Goal: Information Seeking & Learning: Learn about a topic

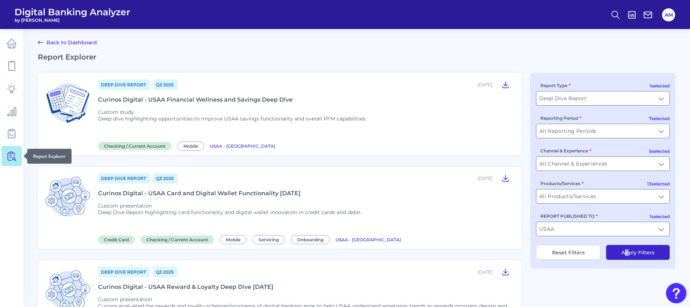
click at [5, 161] on link at bounding box center [11, 156] width 20 height 20
click at [570, 252] on button "Reset Filters" at bounding box center [568, 252] width 64 height 15
type input "All Report Types"
type input "All Users Groups"
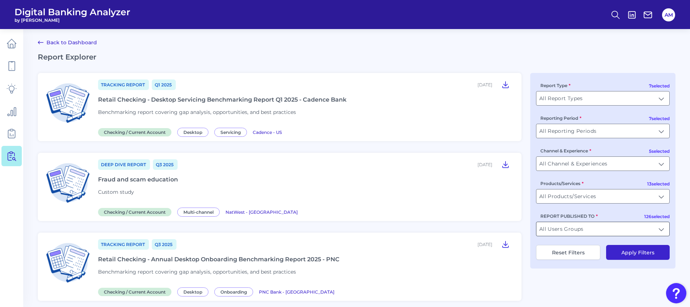
click at [661, 227] on input "All Users Groups" at bounding box center [603, 229] width 133 height 14
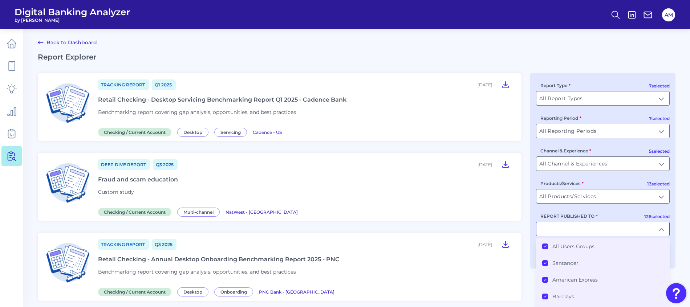
click at [547, 245] on Groups "All Users Groups" at bounding box center [545, 247] width 6 height 6
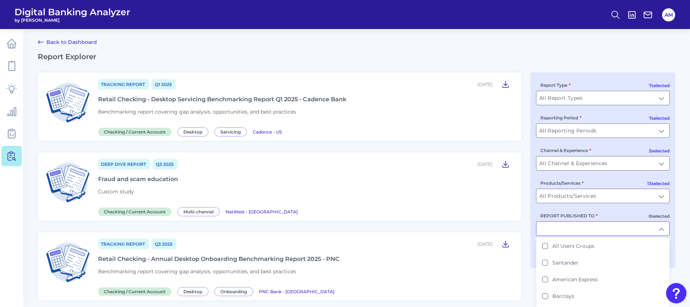
click at [553, 228] on input "REPORT PUBLISHED TO" at bounding box center [603, 229] width 133 height 14
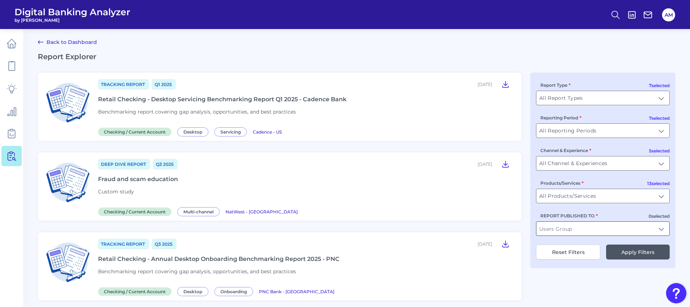
click at [560, 229] on input "REPORT PUBLISHED TO" at bounding box center [603, 229] width 133 height 14
click at [546, 245] on Union "Twin Star Credit Union" at bounding box center [545, 246] width 6 height 6
type input "Twin Star Credit Union"
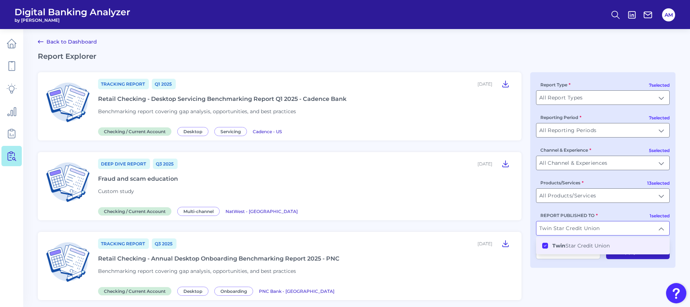
click at [627, 252] on button "Apply Filters" at bounding box center [638, 252] width 64 height 15
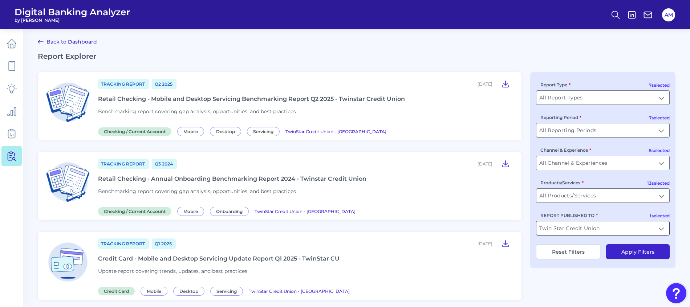
click at [663, 229] on input "Twin Star Credit Union" at bounding box center [603, 229] width 133 height 14
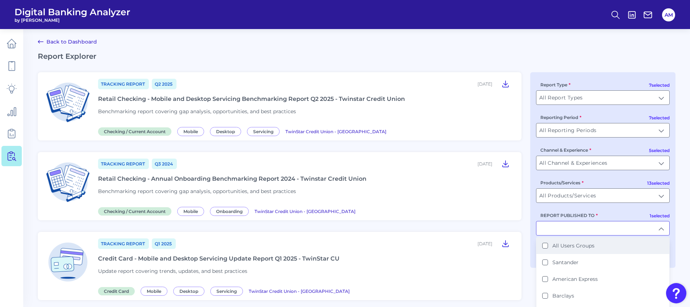
click at [544, 248] on Groups "All Users Groups" at bounding box center [545, 246] width 6 height 6
type input "All Users Groups"
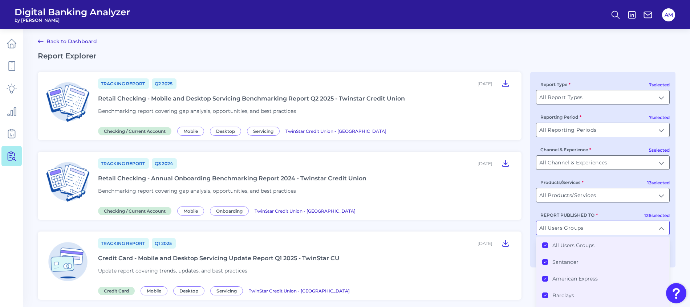
click at [546, 247] on icon at bounding box center [546, 246] width 4 height 4
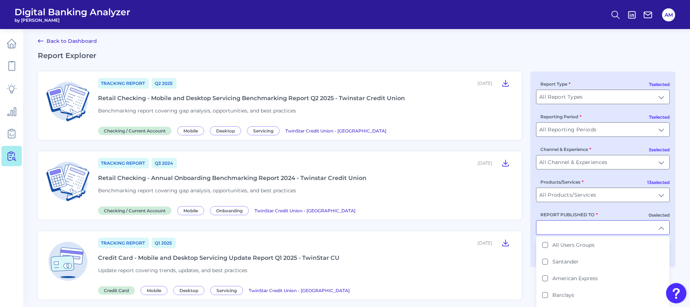
click at [560, 226] on input "REPORT PUBLISHED TO" at bounding box center [603, 228] width 133 height 14
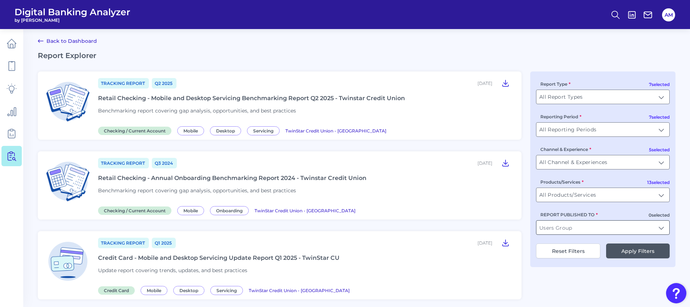
click at [601, 226] on input "REPORT PUBLISHED TO" at bounding box center [603, 228] width 133 height 14
click at [574, 243] on b "Cadence" at bounding box center [565, 245] width 24 height 7
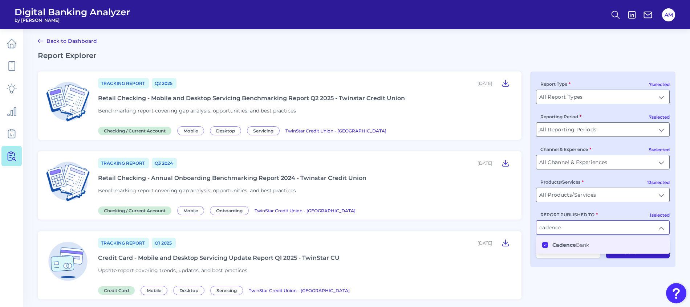
type input "Cadence Bank"
click at [631, 253] on button "Apply Filters" at bounding box center [638, 250] width 64 height 15
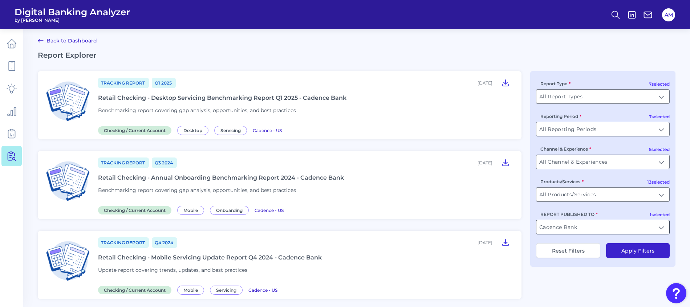
click at [661, 229] on input "Cadence Bank" at bounding box center [603, 228] width 133 height 14
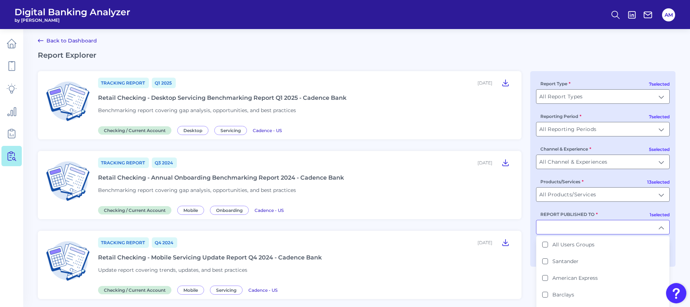
type input "Cadence Bank"
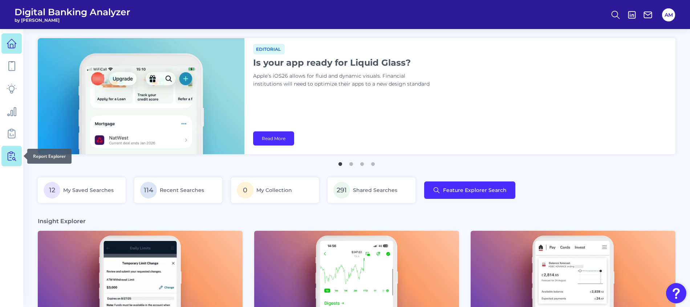
click at [8, 155] on icon at bounding box center [10, 157] width 4 height 8
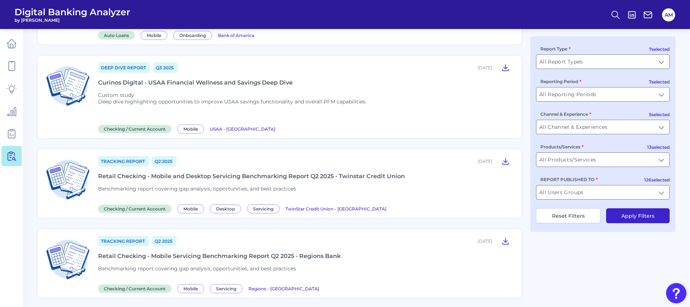
scroll to position [818, 0]
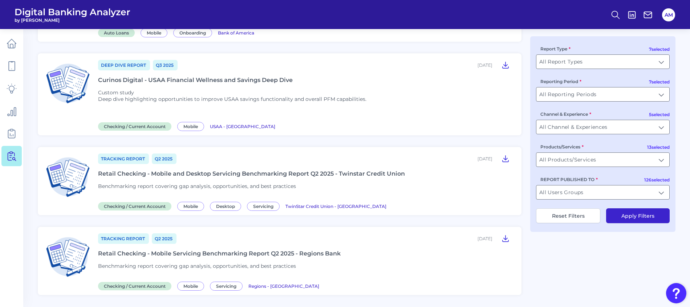
click at [387, 173] on div "Retail Checking - Mobile and Desktop Servicing Benchmarking Report Q2 2025 - Tw…" at bounding box center [251, 173] width 307 height 7
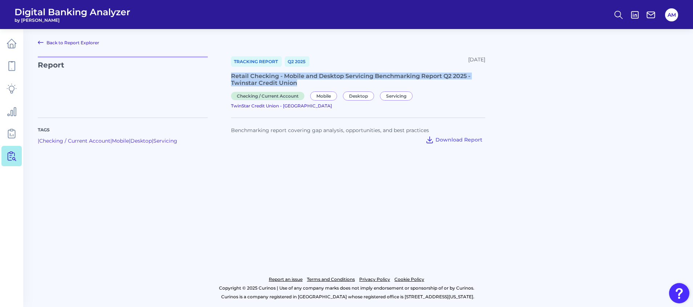
drag, startPoint x: 310, startPoint y: 84, endPoint x: 232, endPoint y: 78, distance: 78.0
click at [232, 78] on div "Retail Checking - Mobile and Desktop Servicing Benchmarking Report Q2 2025 - Tw…" at bounding box center [358, 80] width 254 height 14
copy div "Retail Checking - Mobile and Desktop Servicing Benchmarking Report Q2 2025 - Tw…"
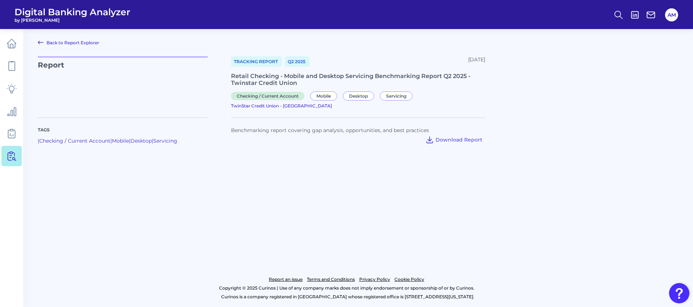
click at [423, 210] on main "Back to Report Explorer Report Tracking Report Q2 [DATE], 2025 Retail Checking …" at bounding box center [346, 153] width 693 height 307
